Goal: Information Seeking & Learning: Learn about a topic

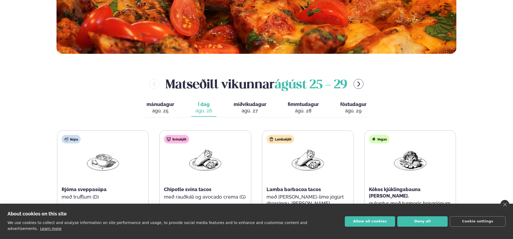
scroll to position [214, 0]
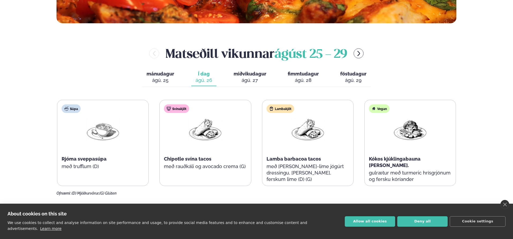
click at [248, 79] on div "ágú. 27" at bounding box center [250, 80] width 33 height 6
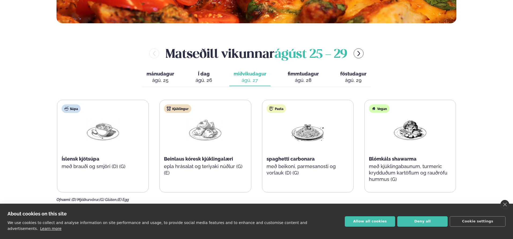
click at [301, 78] on div "ágú. 28" at bounding box center [303, 80] width 31 height 6
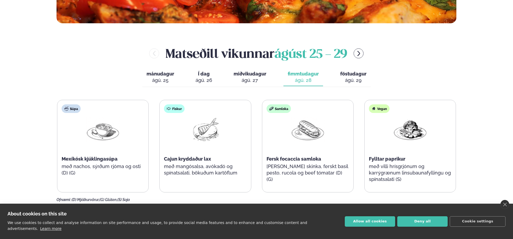
click at [358, 80] on div "ágú. 29" at bounding box center [353, 80] width 26 height 6
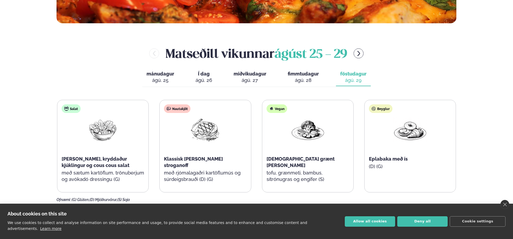
click at [96, 91] on div "Matseðill vikunnar [DATE] - [DATE] mánudagur mán. [DATE] Í dag Í d. [DATE] miðv…" at bounding box center [257, 124] width 400 height 158
click at [361, 56] on icon "menu-btn-right" at bounding box center [359, 53] width 6 height 6
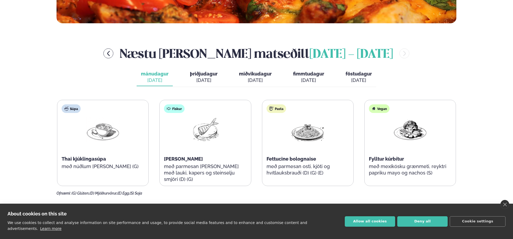
click at [26, 56] on div "Þjónusta Hádegismatur fyrir fyrirtæki Fyrirtækja veitingar Einkapartý Matseðill…" at bounding box center [256, 198] width 513 height 824
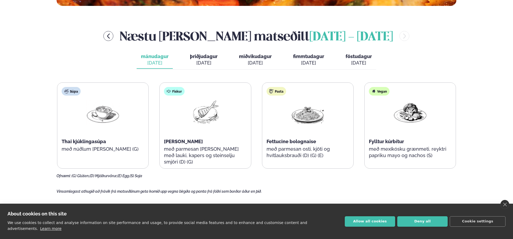
scroll to position [241, 0]
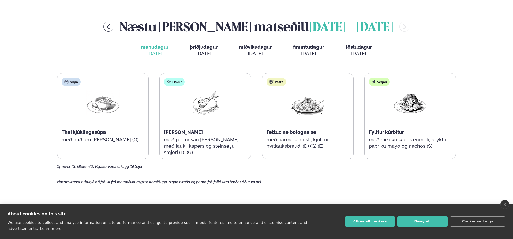
click at [210, 47] on span "þriðjudagur" at bounding box center [204, 47] width 28 height 6
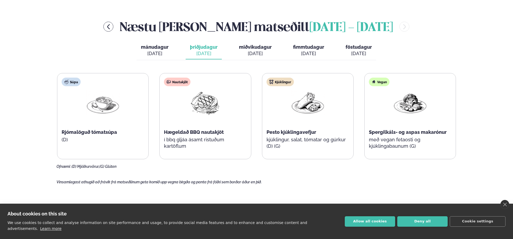
click at [261, 52] on div "[DATE]" at bounding box center [255, 53] width 33 height 6
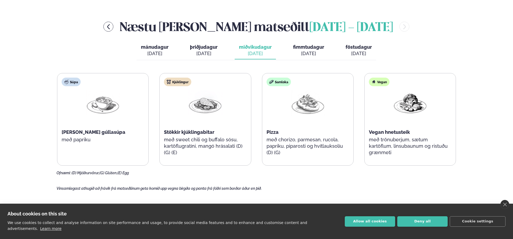
click at [312, 47] on span "fimmtudagur" at bounding box center [308, 47] width 31 height 6
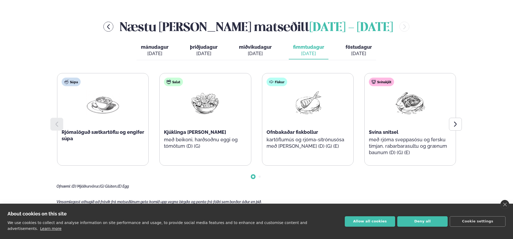
click at [359, 48] on span "föstudagur" at bounding box center [359, 47] width 26 height 6
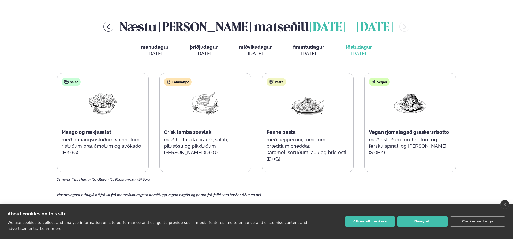
click at [155, 50] on div "[DATE]" at bounding box center [155, 53] width 28 height 6
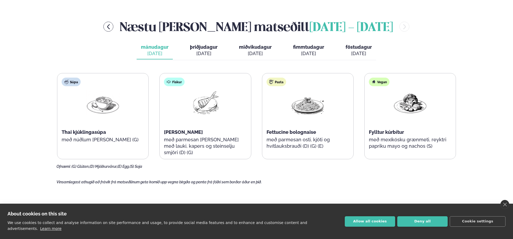
click at [17, 49] on div "Þjónusta Hádegismatur fyrir fyrirtæki Fyrirtækja veitingar Einkapartý Matseðill…" at bounding box center [256, 171] width 513 height 824
click at [204, 51] on div "[DATE]" at bounding box center [204, 53] width 28 height 6
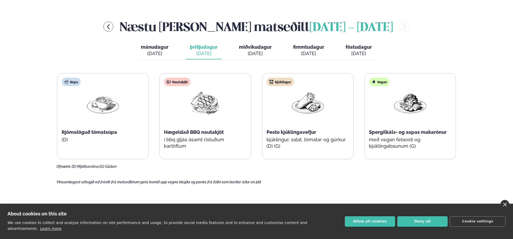
click at [506, 209] on link "close" at bounding box center [505, 204] width 9 height 9
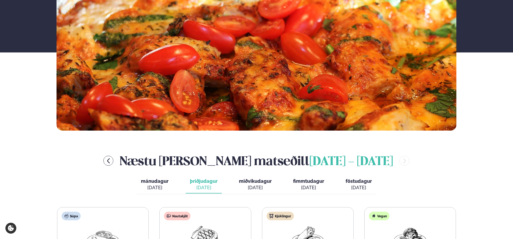
scroll to position [107, 0]
click at [12, 86] on div "Vikulegt matseðill okkar Komdu með á dagana þar sem uppáhalds réttirnir þínir e…" at bounding box center [256, 34] width 513 height 191
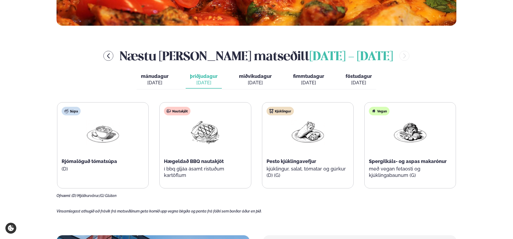
scroll to position [214, 0]
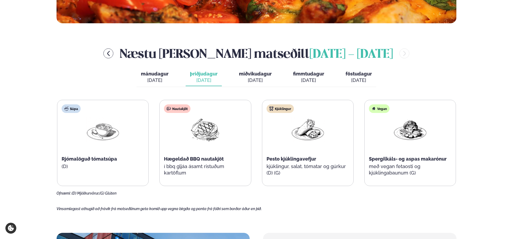
click at [272, 84] on button "miðvikudagur mið. [DATE]" at bounding box center [255, 78] width 41 height 18
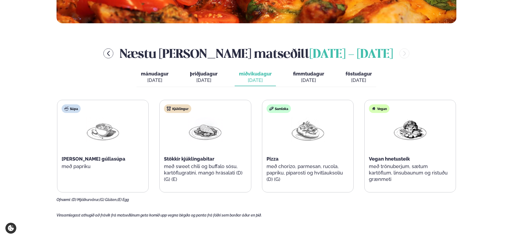
click at [315, 76] on span "fimmtudagur" at bounding box center [308, 74] width 31 height 6
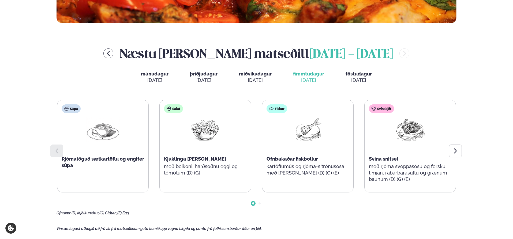
click at [154, 81] on div "[DATE]" at bounding box center [155, 80] width 28 height 6
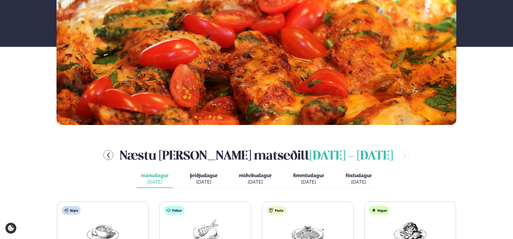
scroll to position [107, 0]
